Goal: Register for event/course

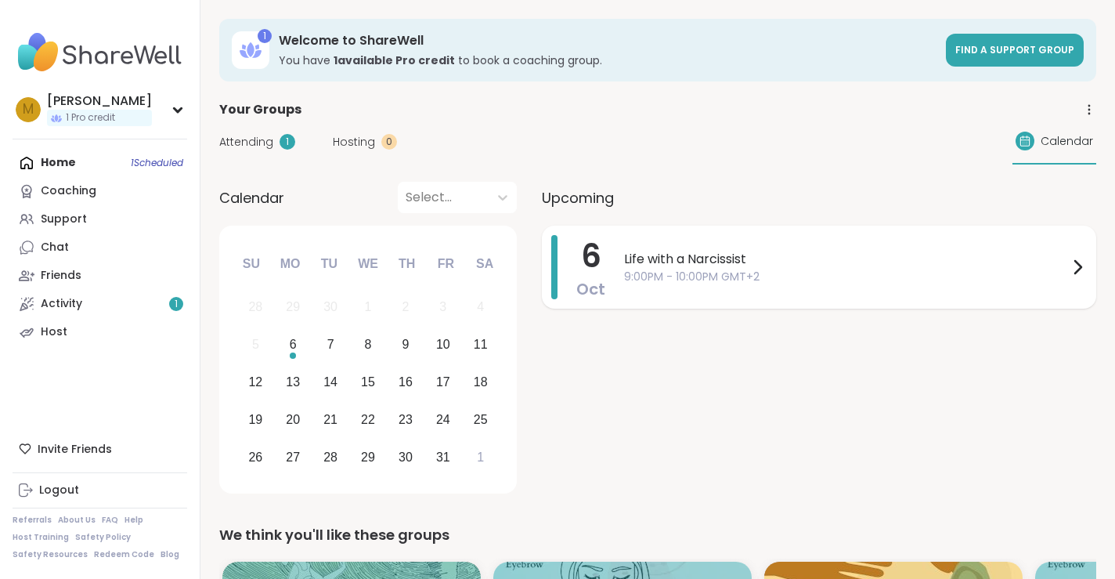
click at [642, 265] on span "Life with a Narcissist" at bounding box center [846, 259] width 444 height 19
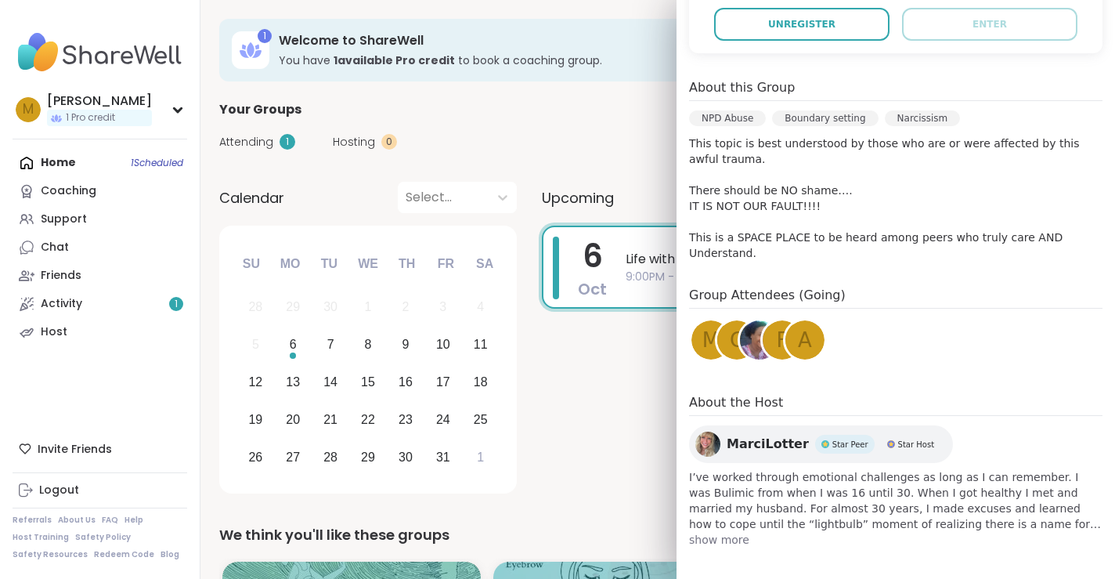
scroll to position [380, 0]
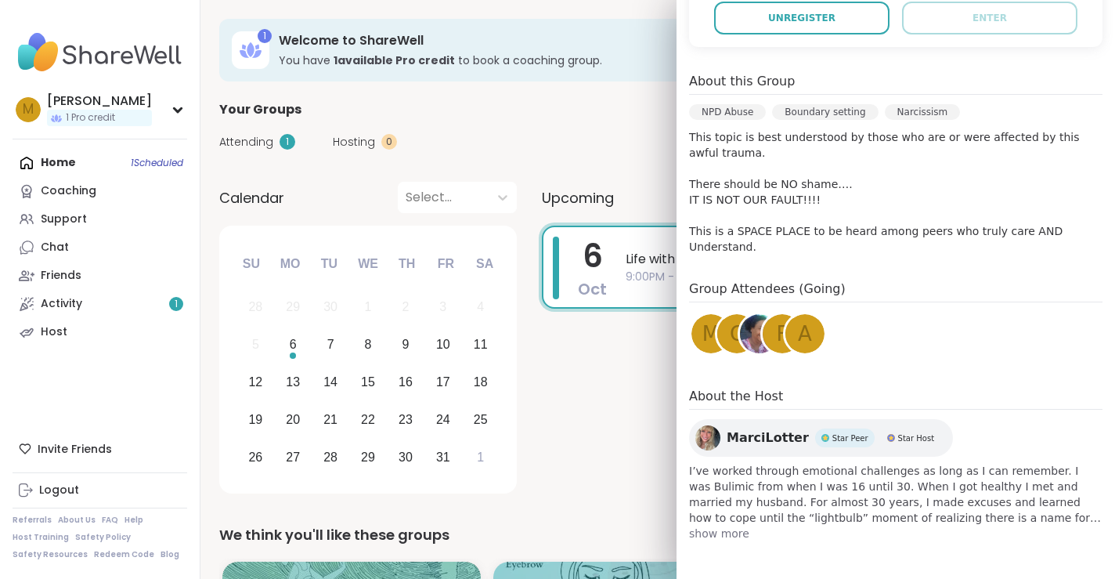
click at [718, 535] on span "show more" at bounding box center [895, 533] width 413 height 16
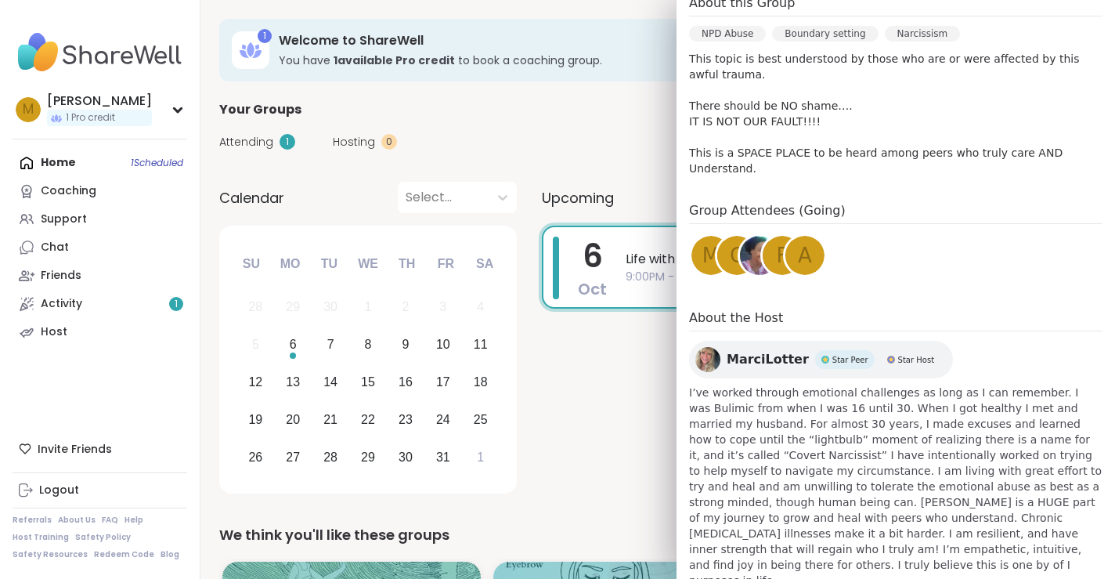
scroll to position [456, 0]
click at [708, 357] on img at bounding box center [707, 360] width 25 height 25
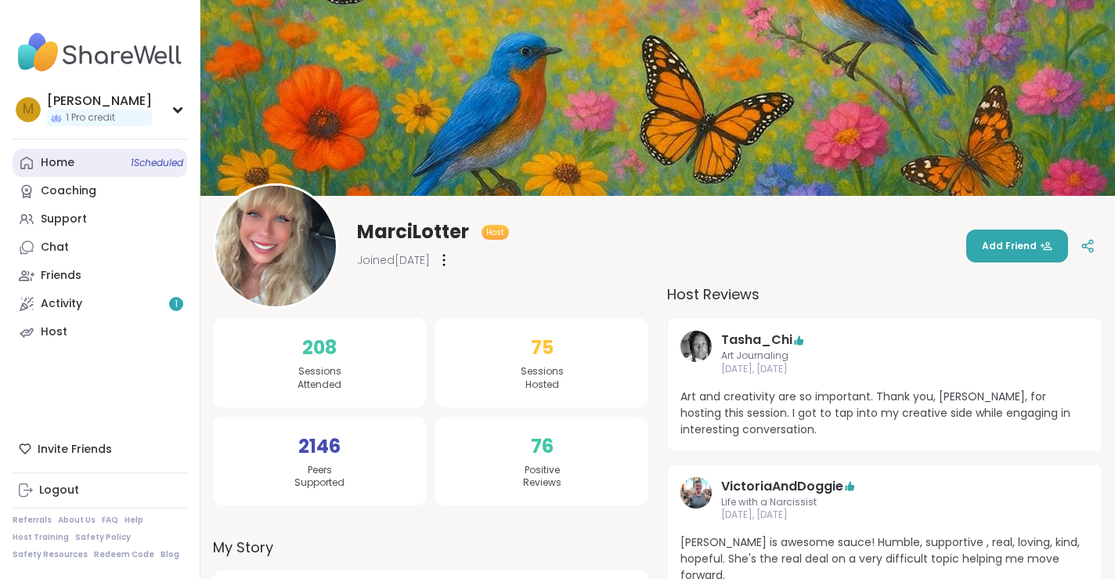
click at [60, 161] on div "Home 1 Scheduled" at bounding box center [58, 163] width 34 height 16
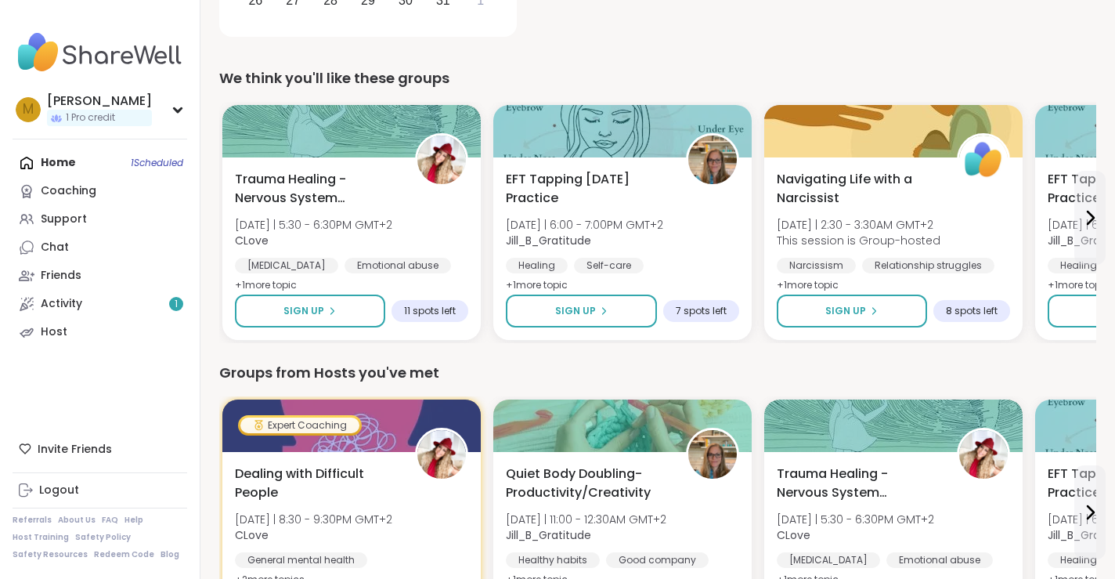
scroll to position [452, 0]
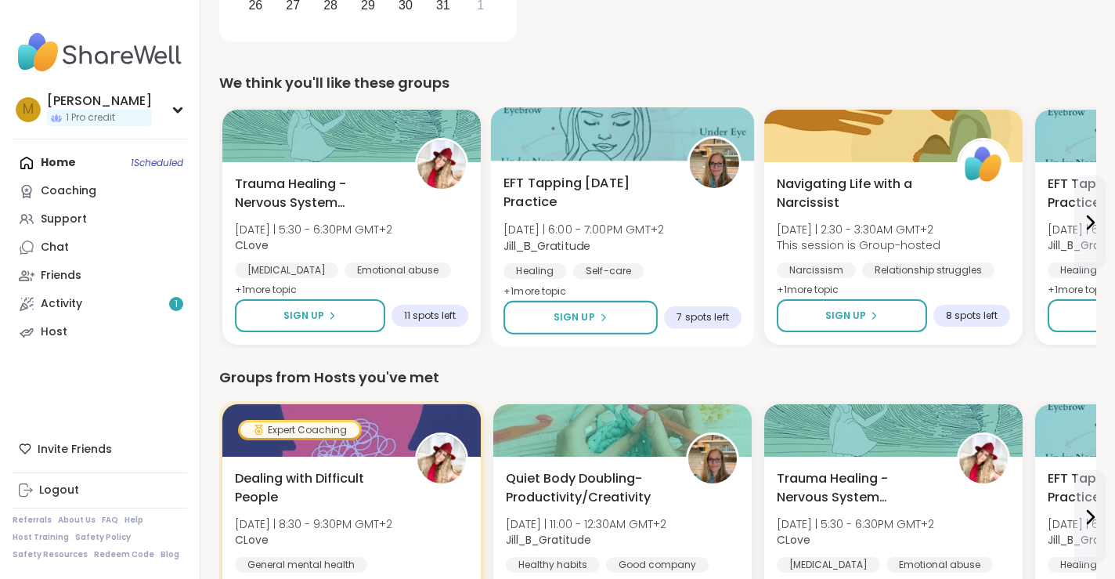
click at [525, 187] on span "EFT Tapping [DATE] Practice" at bounding box center [586, 193] width 166 height 38
click at [578, 321] on span "Sign Up" at bounding box center [574, 317] width 41 height 14
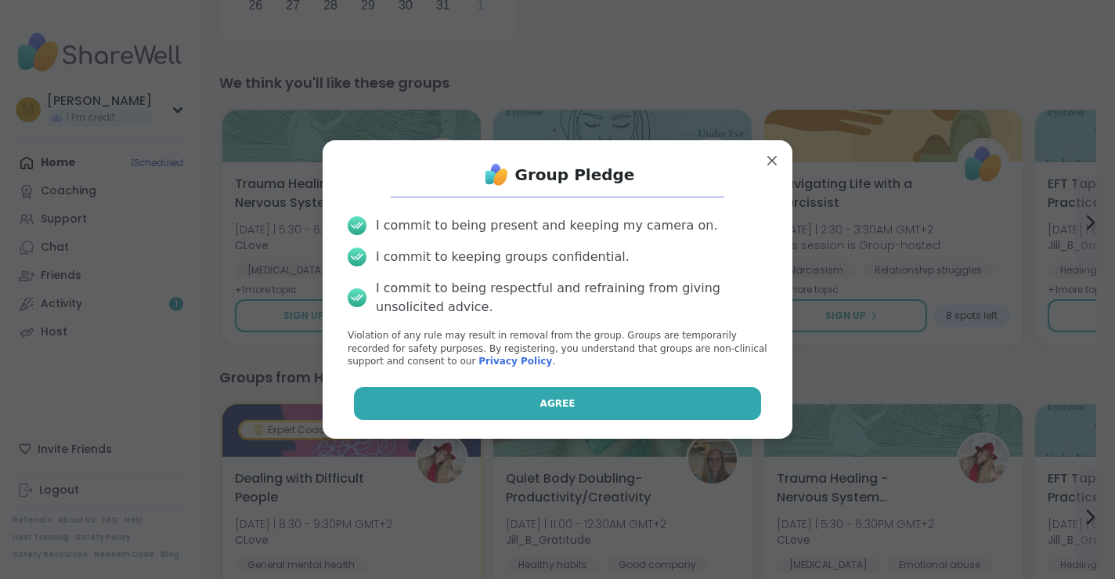
click at [568, 400] on span "Agree" at bounding box center [557, 403] width 35 height 14
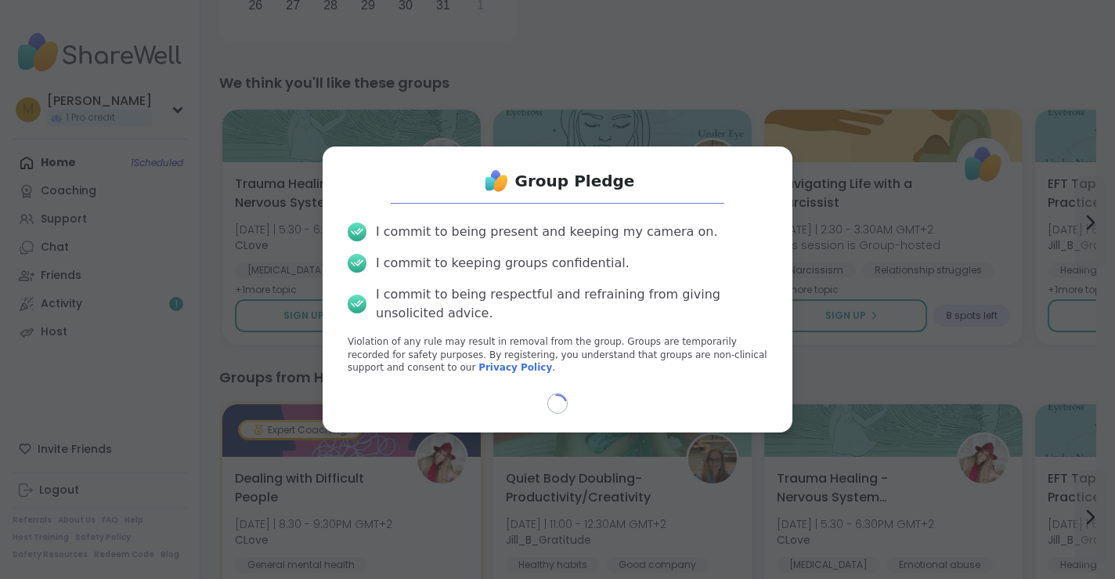
select select "**"
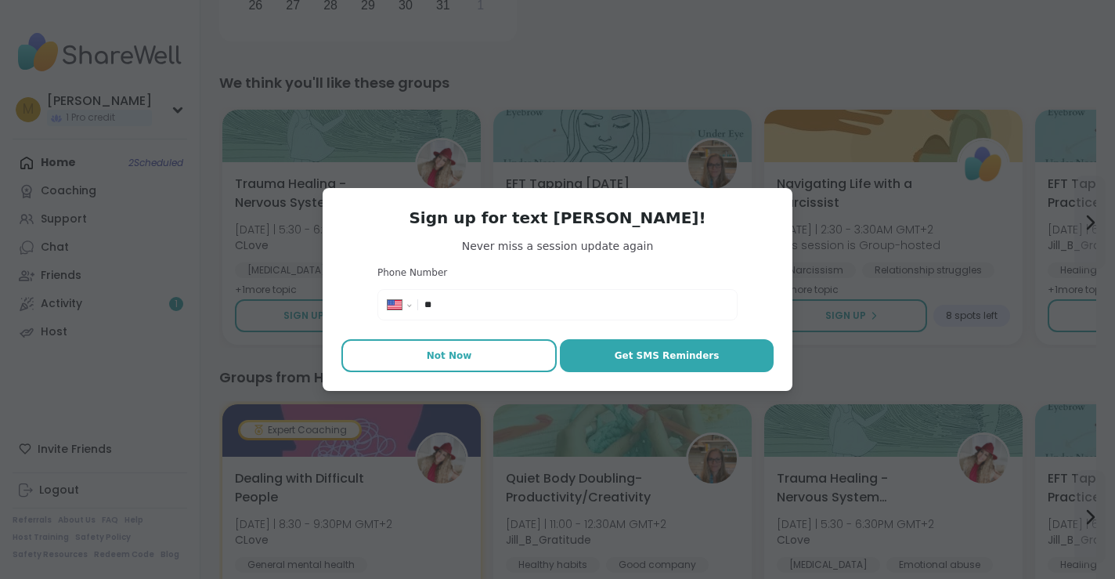
click at [437, 353] on span "Not Now" at bounding box center [449, 355] width 45 height 14
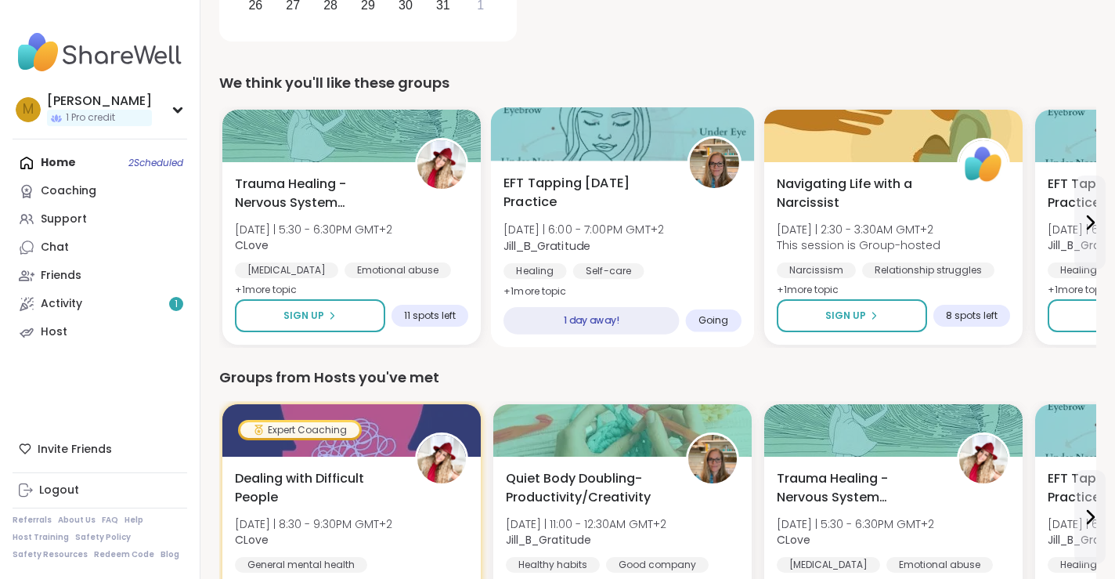
click at [709, 327] on div "Going" at bounding box center [714, 320] width 56 height 23
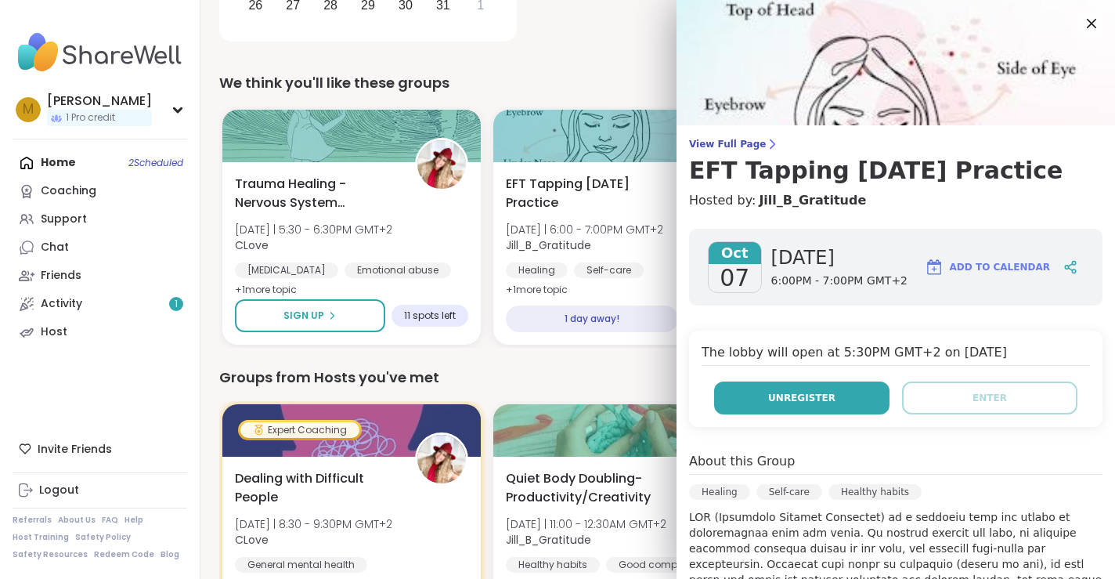
click at [744, 398] on button "Unregister" at bounding box center [801, 397] width 175 height 33
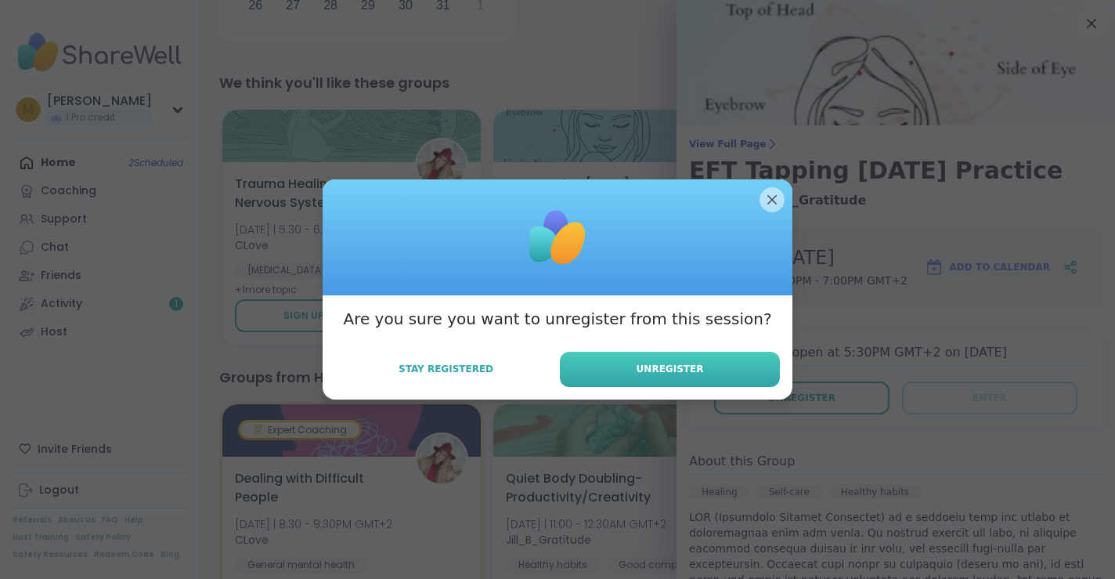
click at [705, 367] on button "Unregister" at bounding box center [670, 369] width 220 height 35
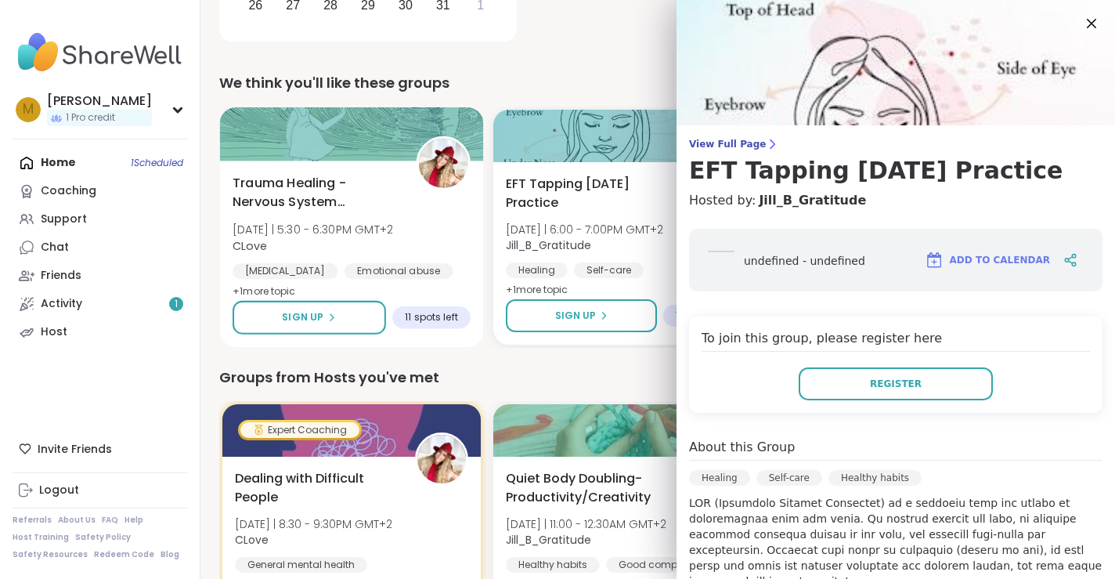
click at [426, 342] on div "Trauma Healing - Nervous System Regulation Tue 10/7 | 5:30 - 6:30PM GMT+2 CLove…" at bounding box center [352, 254] width 264 height 186
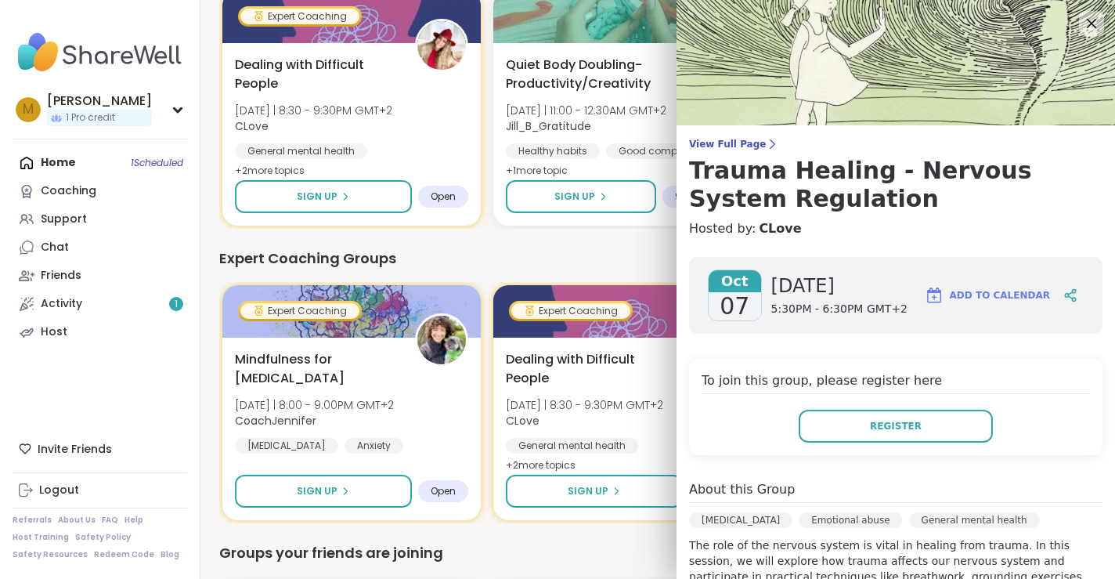
scroll to position [868, 0]
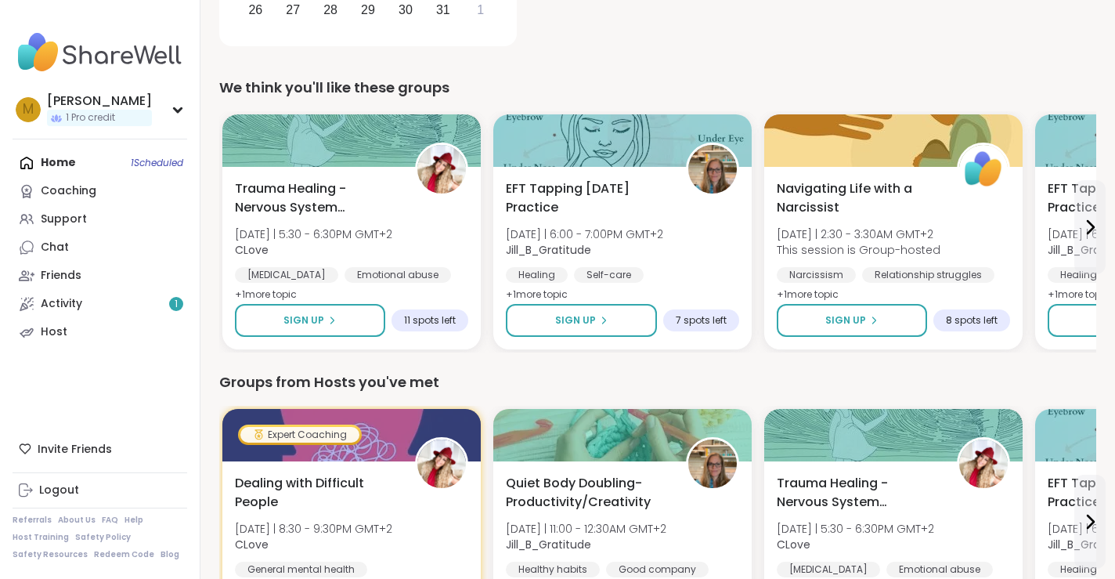
scroll to position [0, 0]
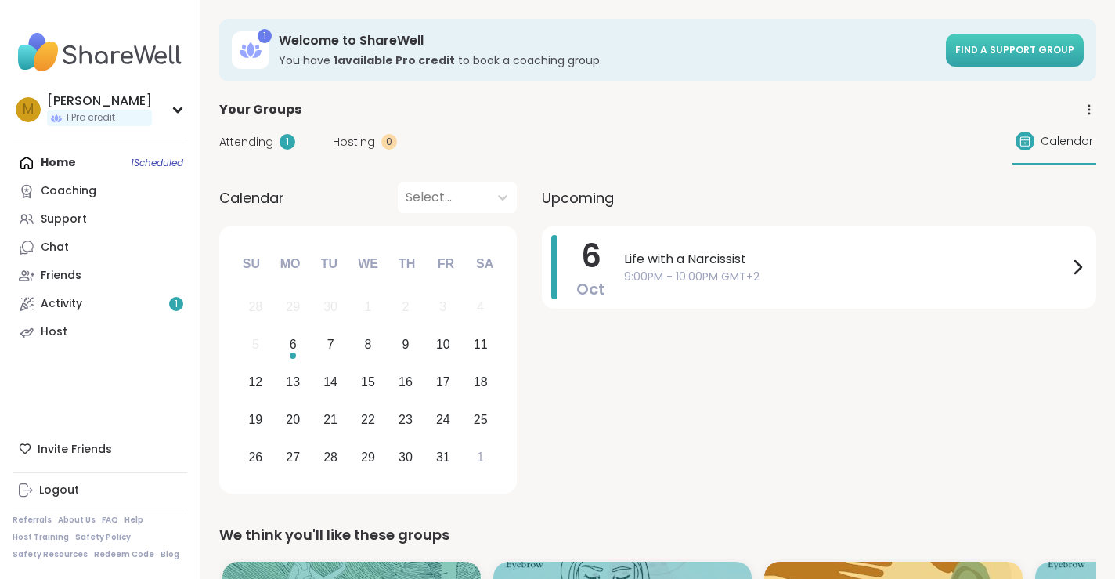
click at [1013, 48] on span "Find a support group" at bounding box center [1014, 49] width 119 height 13
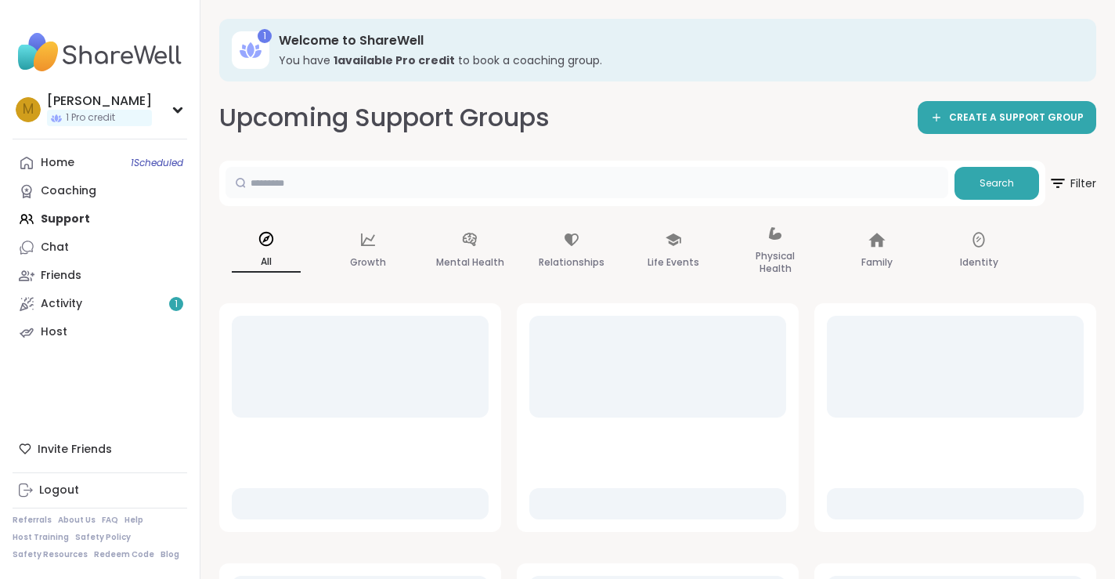
click at [453, 183] on input "text" at bounding box center [586, 182] width 723 height 31
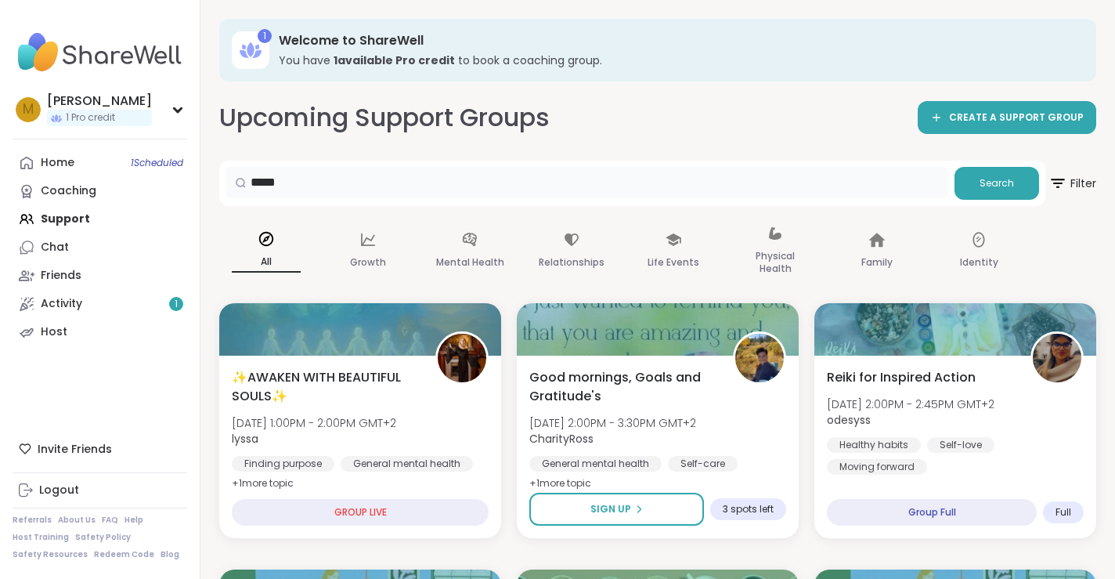
type input "**********"
click at [992, 186] on span "Search" at bounding box center [997, 183] width 34 height 14
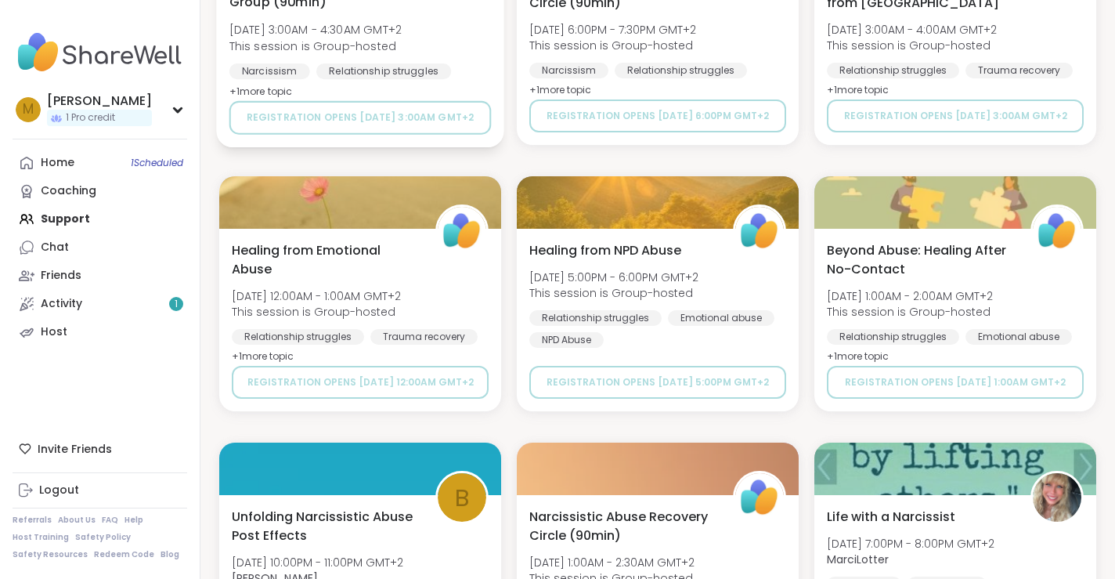
scroll to position [1784, 0]
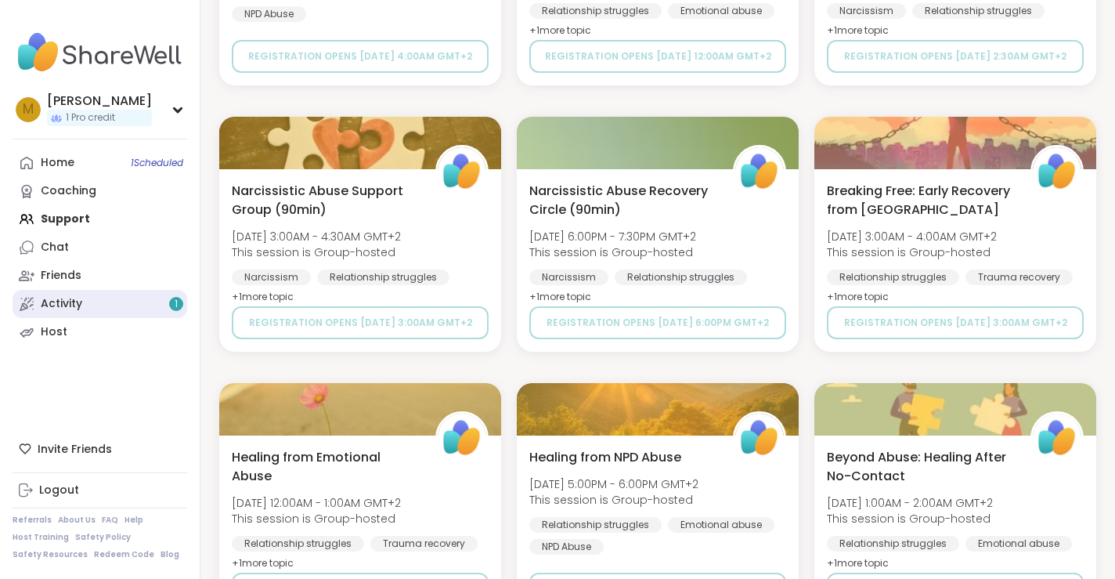
click at [64, 307] on div "Activity 1" at bounding box center [61, 304] width 41 height 16
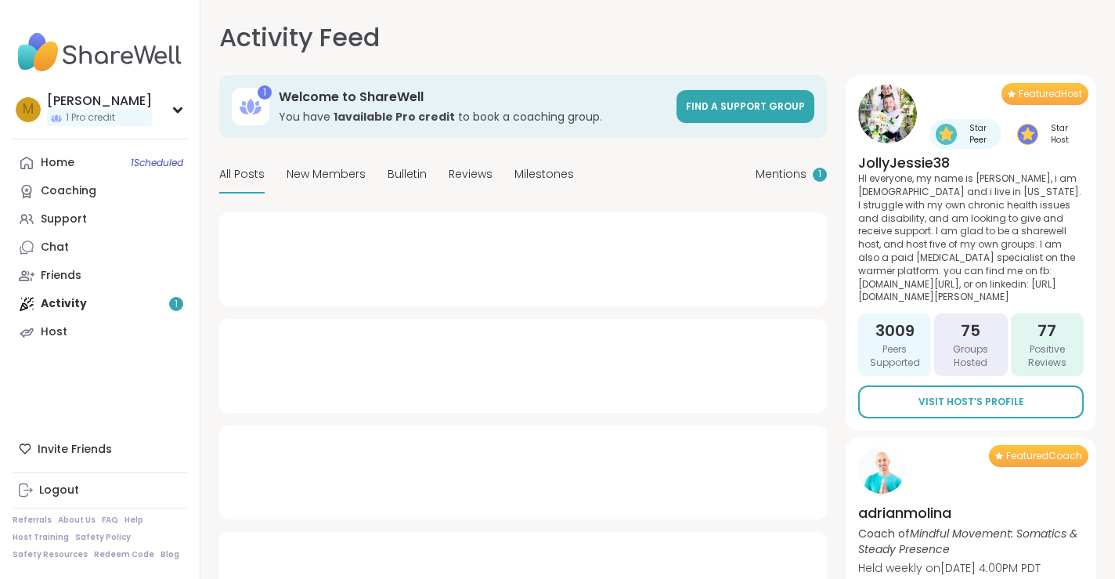
type textarea "*"
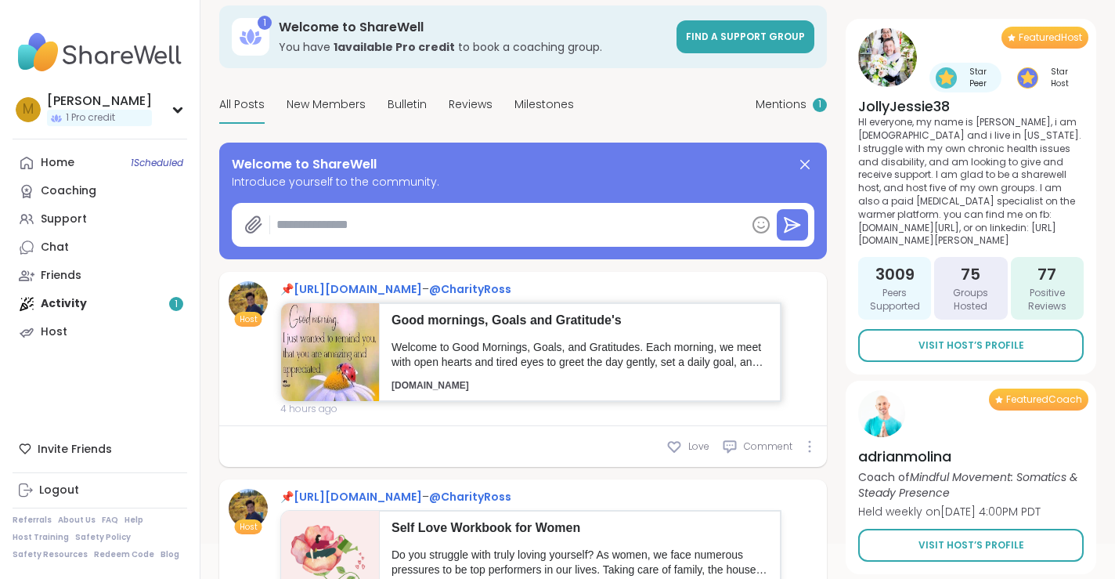
scroll to position [71, 0]
